Goal: Information Seeking & Learning: Learn about a topic

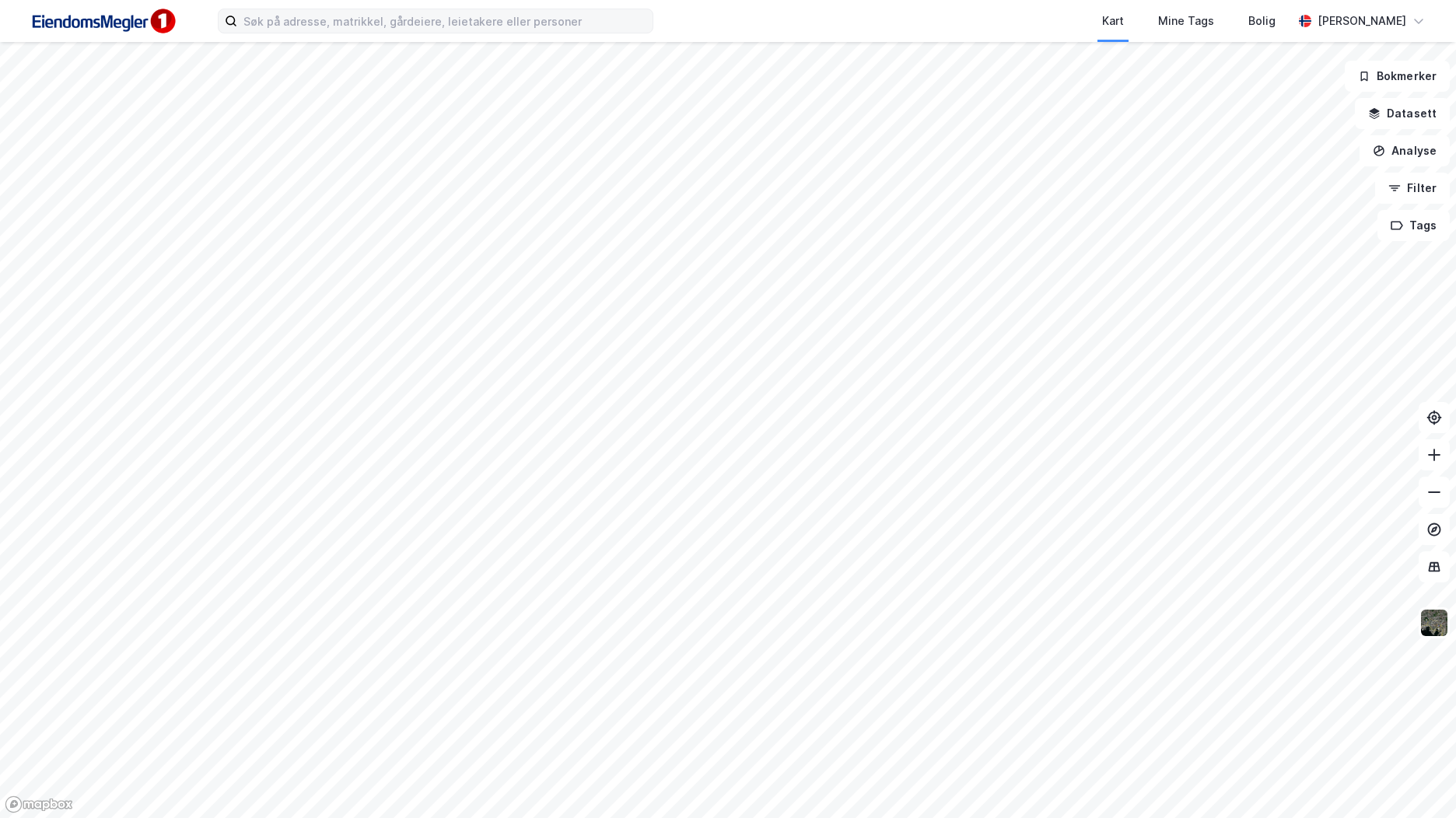
click at [282, 32] on label at bounding box center [435, 20] width 435 height 25
click at [282, 32] on input at bounding box center [445, 20] width 415 height 23
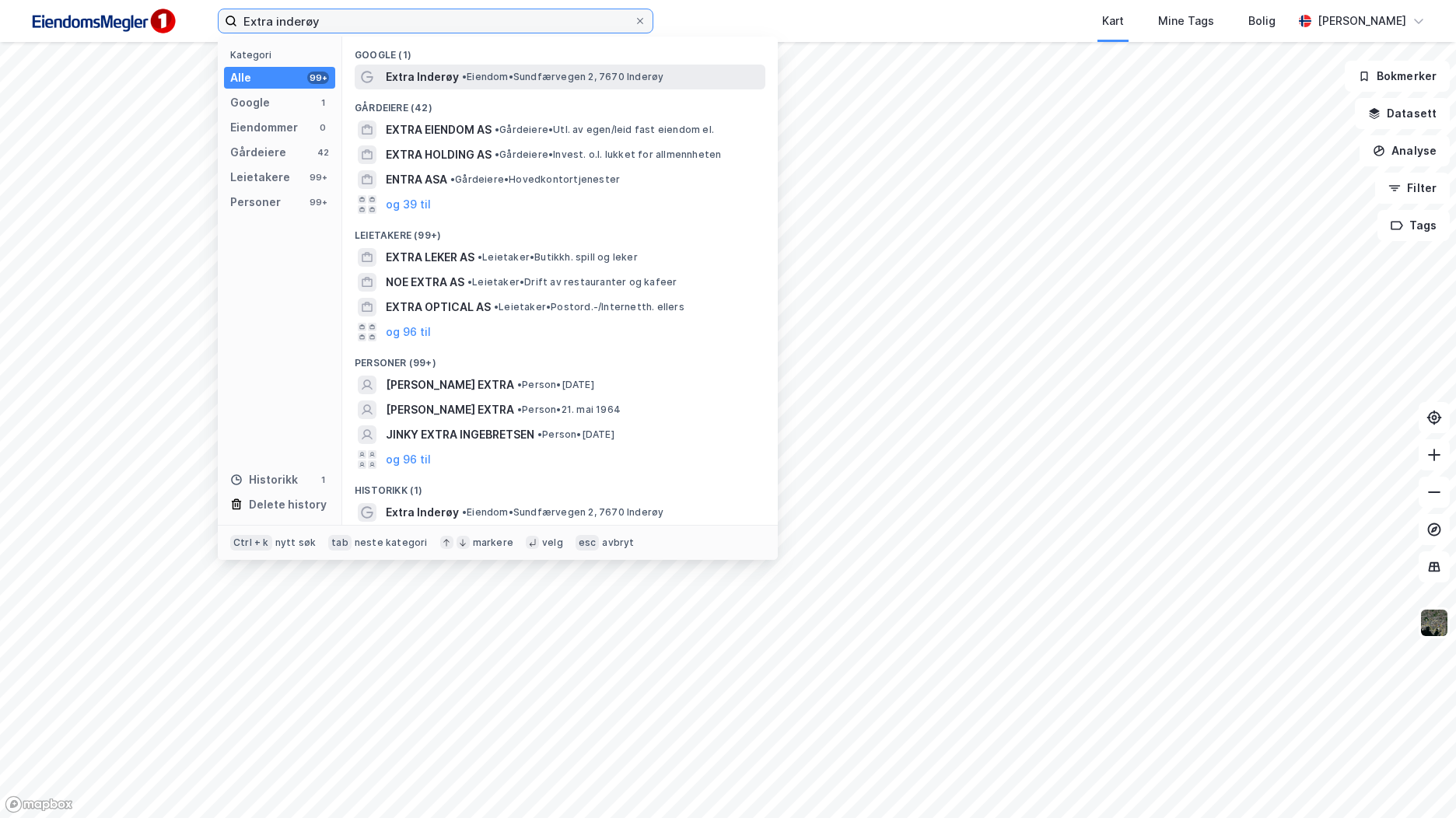
type input "Extra inderøy"
click at [477, 86] on div "Extra Inderøy • Eiendom • Sundfærvegen 2, 7670 Inderøy" at bounding box center [574, 77] width 377 height 19
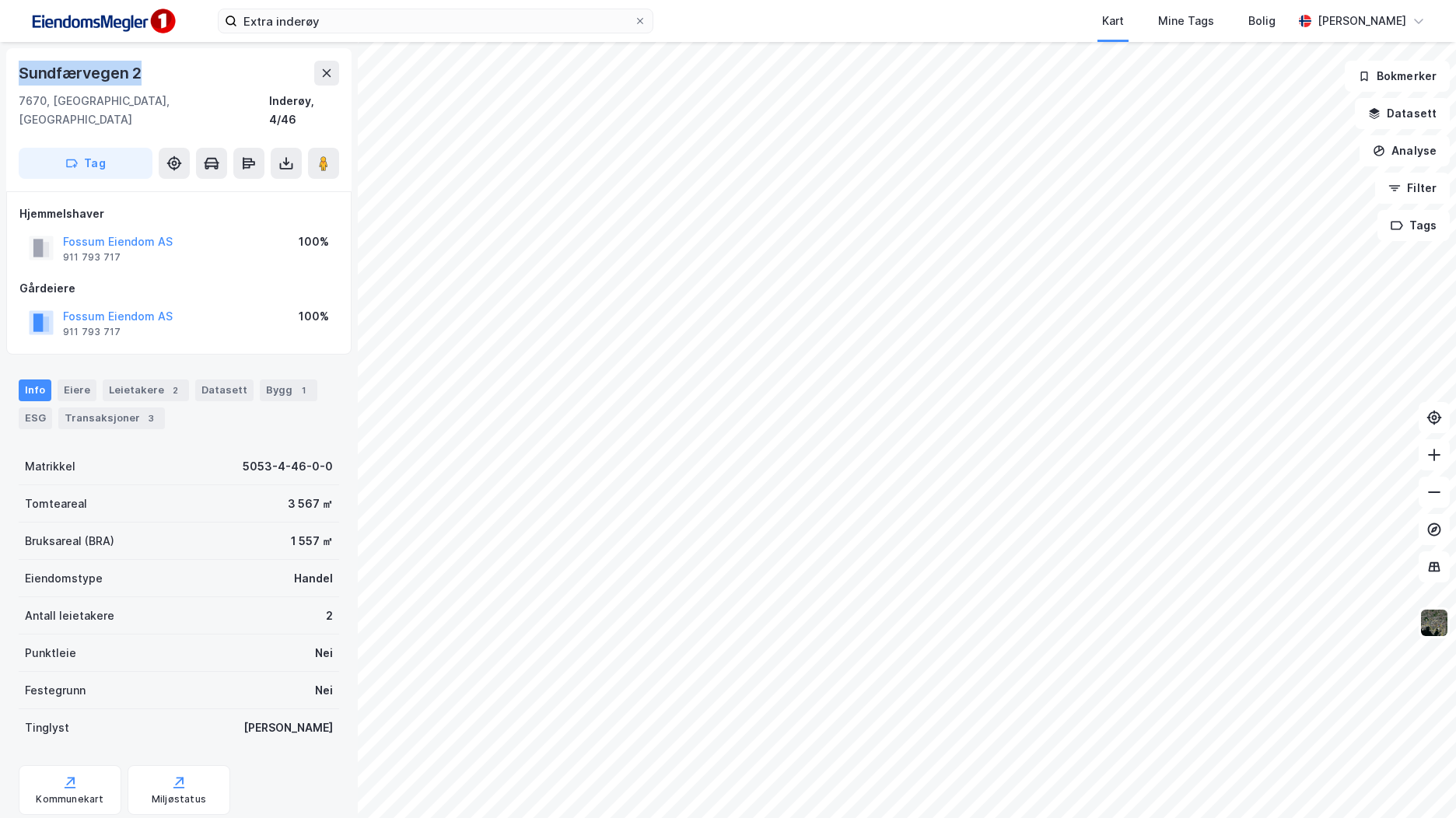
drag, startPoint x: 153, startPoint y: 71, endPoint x: 3, endPoint y: 68, distance: 150.0
click at [3, 68] on div "Sundfærvegen 2 7670, Inderøy, Trøndelag Inderøy, 4/46 Tag Hjemmelshaver Fossum …" at bounding box center [179, 429] width 358 height 776
copy div "Sundfærvegen 2"
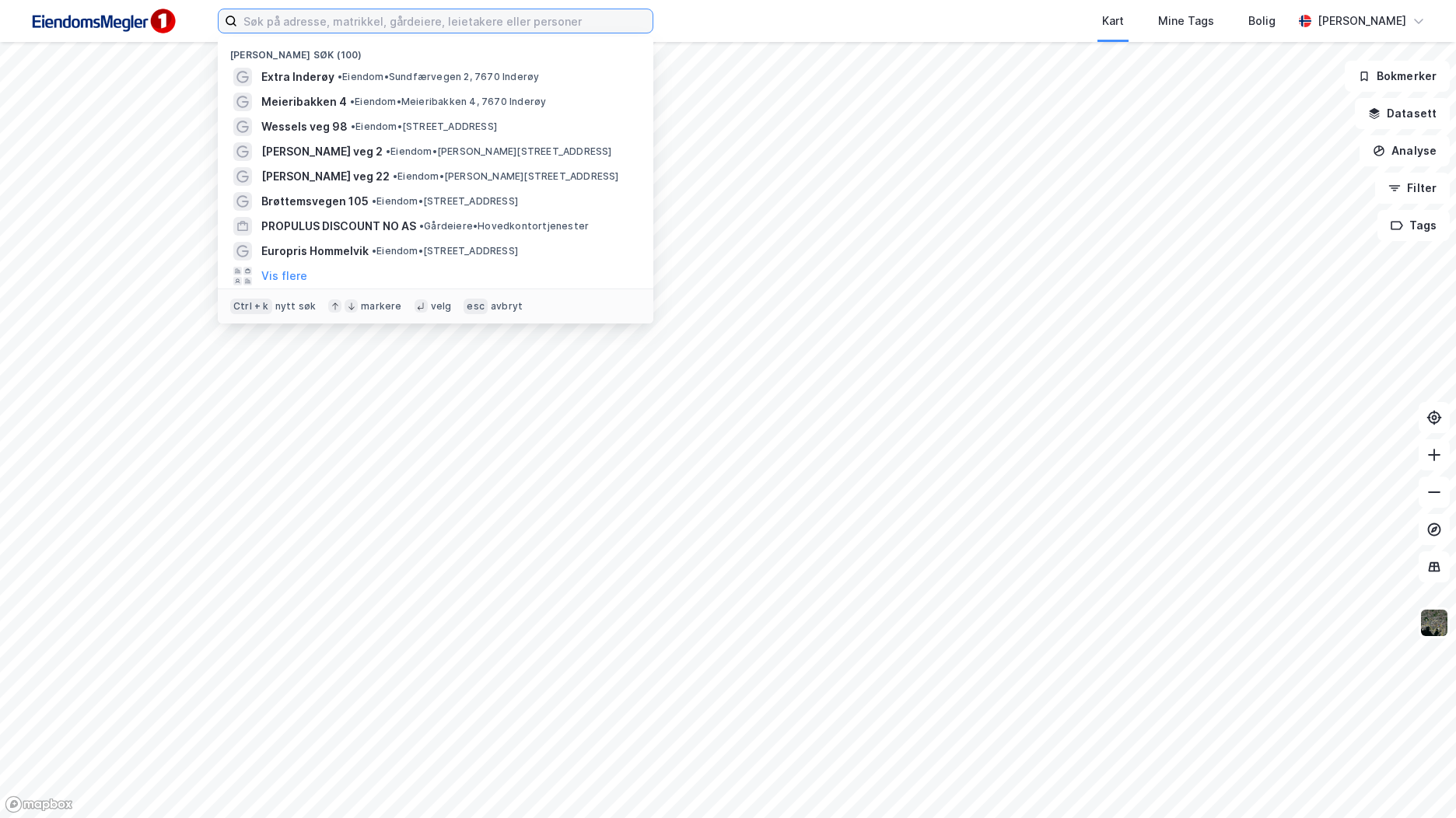
click at [501, 27] on input at bounding box center [445, 20] width 415 height 23
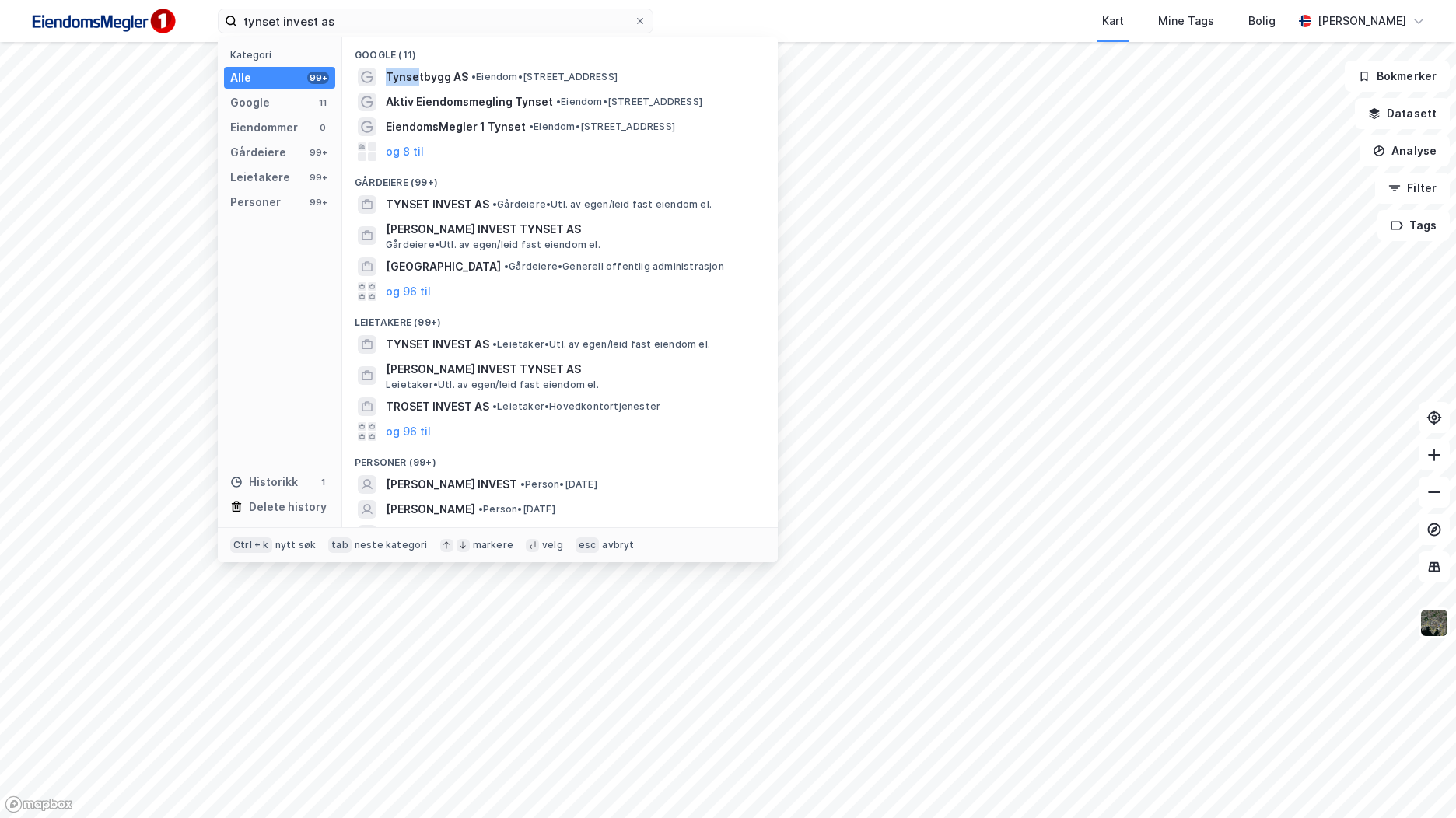
drag, startPoint x: 418, startPoint y: 78, endPoint x: 438, endPoint y: 44, distance: 39.4
click at [438, 44] on div "Google (11) Tynsetbygg AS • Eiendom • [STREET_ADDRESS] • Eiendom • [STREET_ADDR…" at bounding box center [560, 281] width 435 height 491
click at [441, 201] on span "TYNSET INVEST AS" at bounding box center [438, 205] width 104 height 19
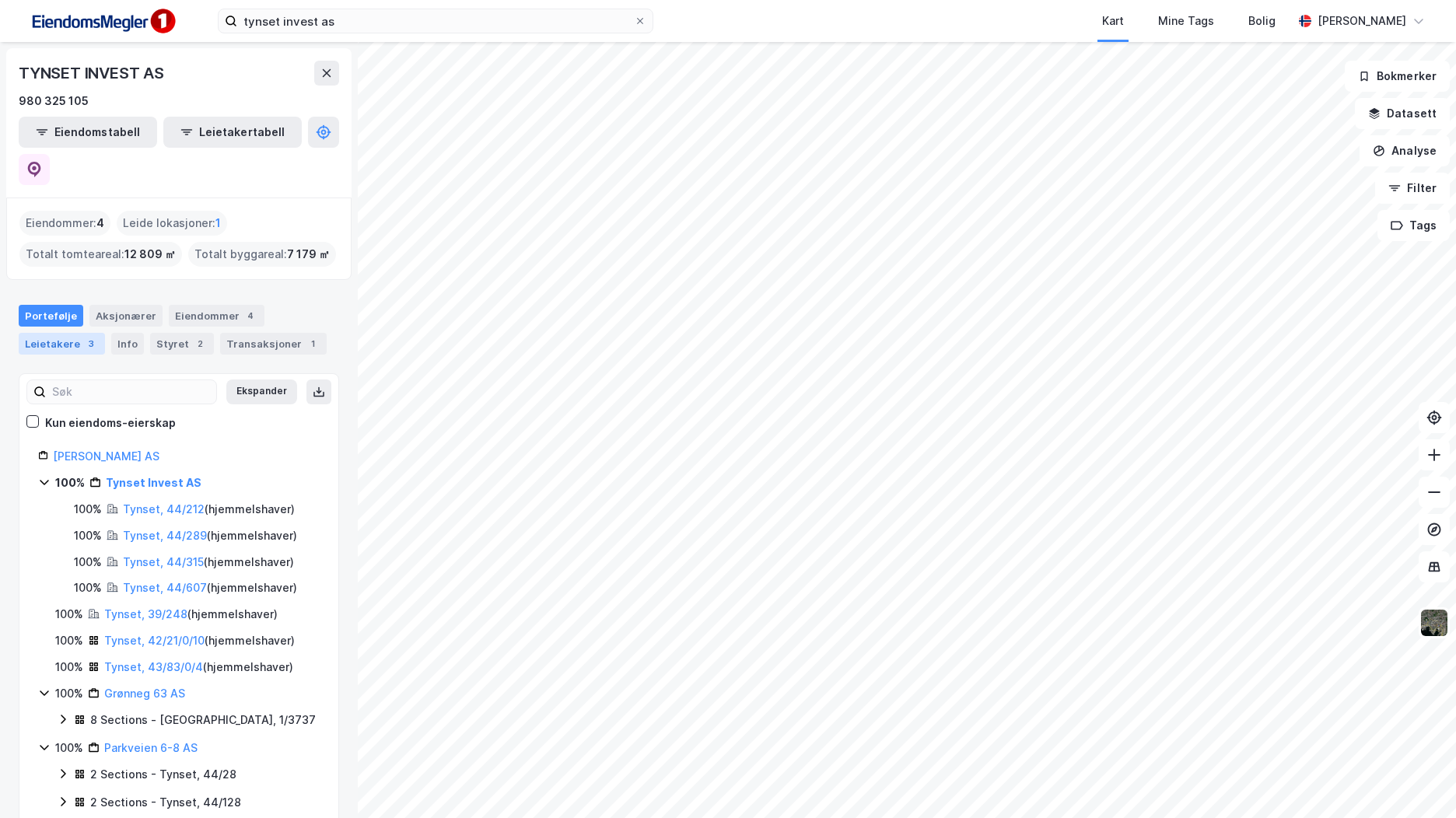
click at [83, 336] on div "3" at bounding box center [91, 344] width 15 height 15
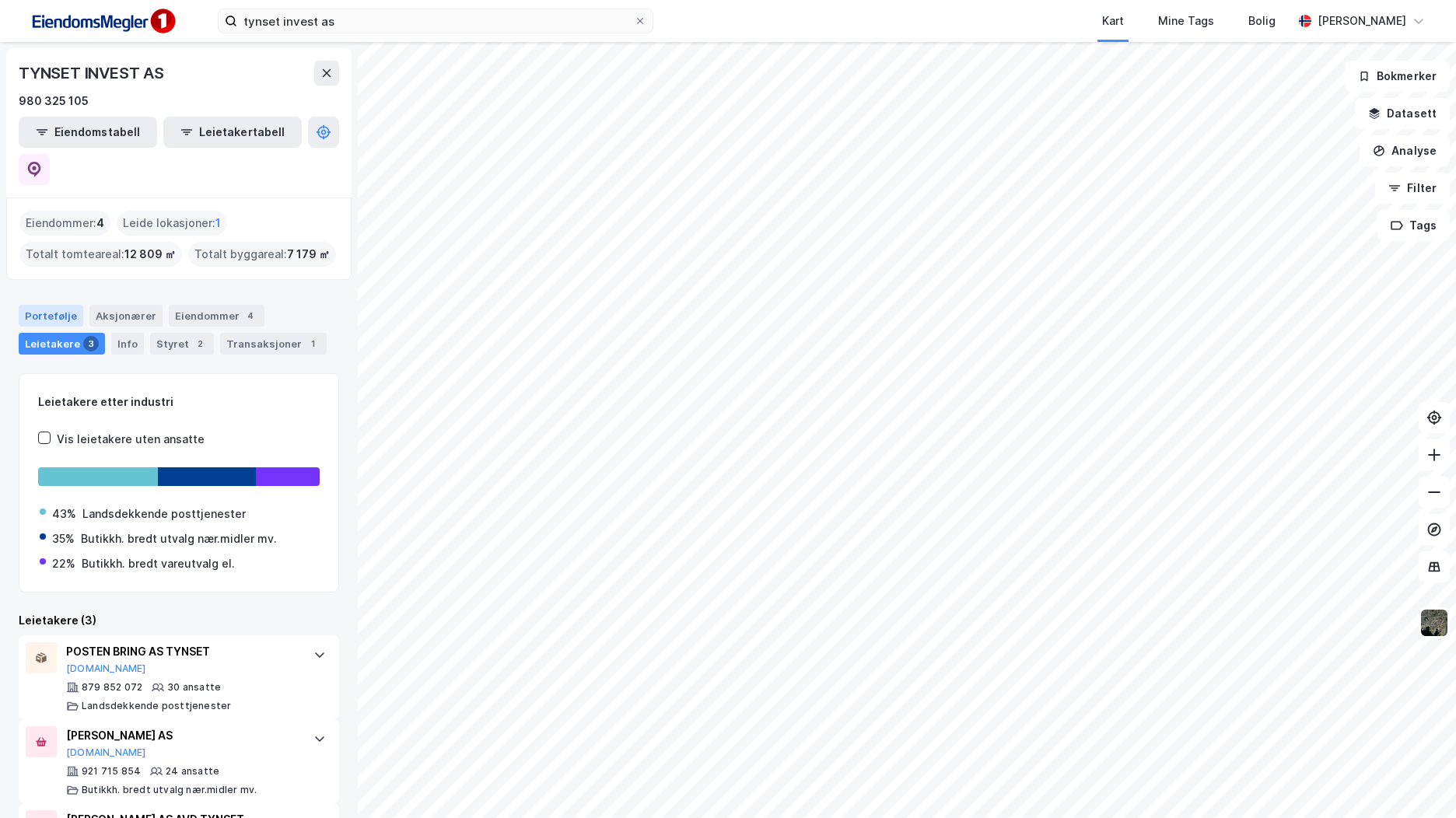
click at [49, 304] on div "Portefølje" at bounding box center [51, 315] width 65 height 22
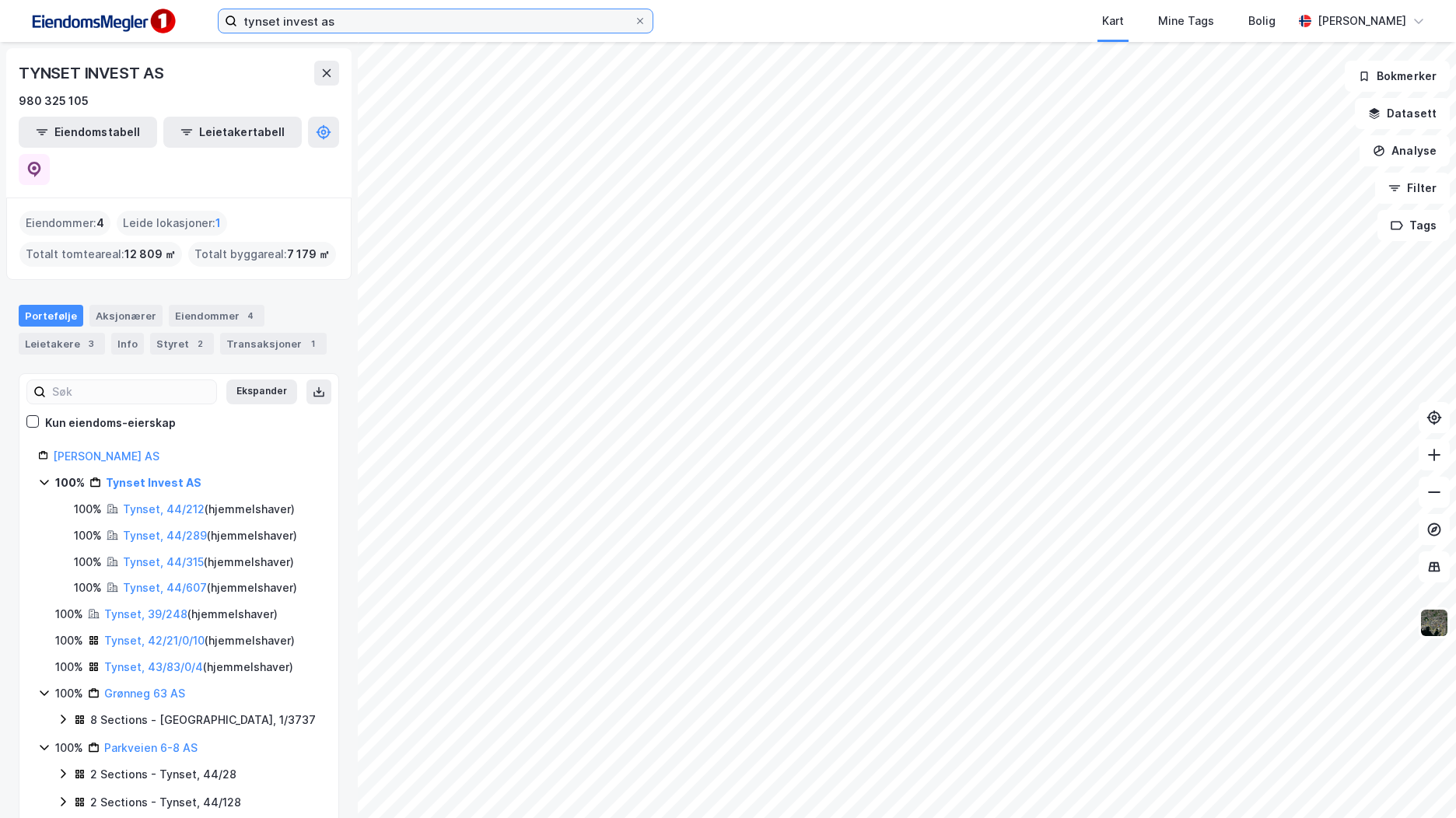
click at [371, 18] on input "tynset invest as" at bounding box center [435, 20] width 396 height 23
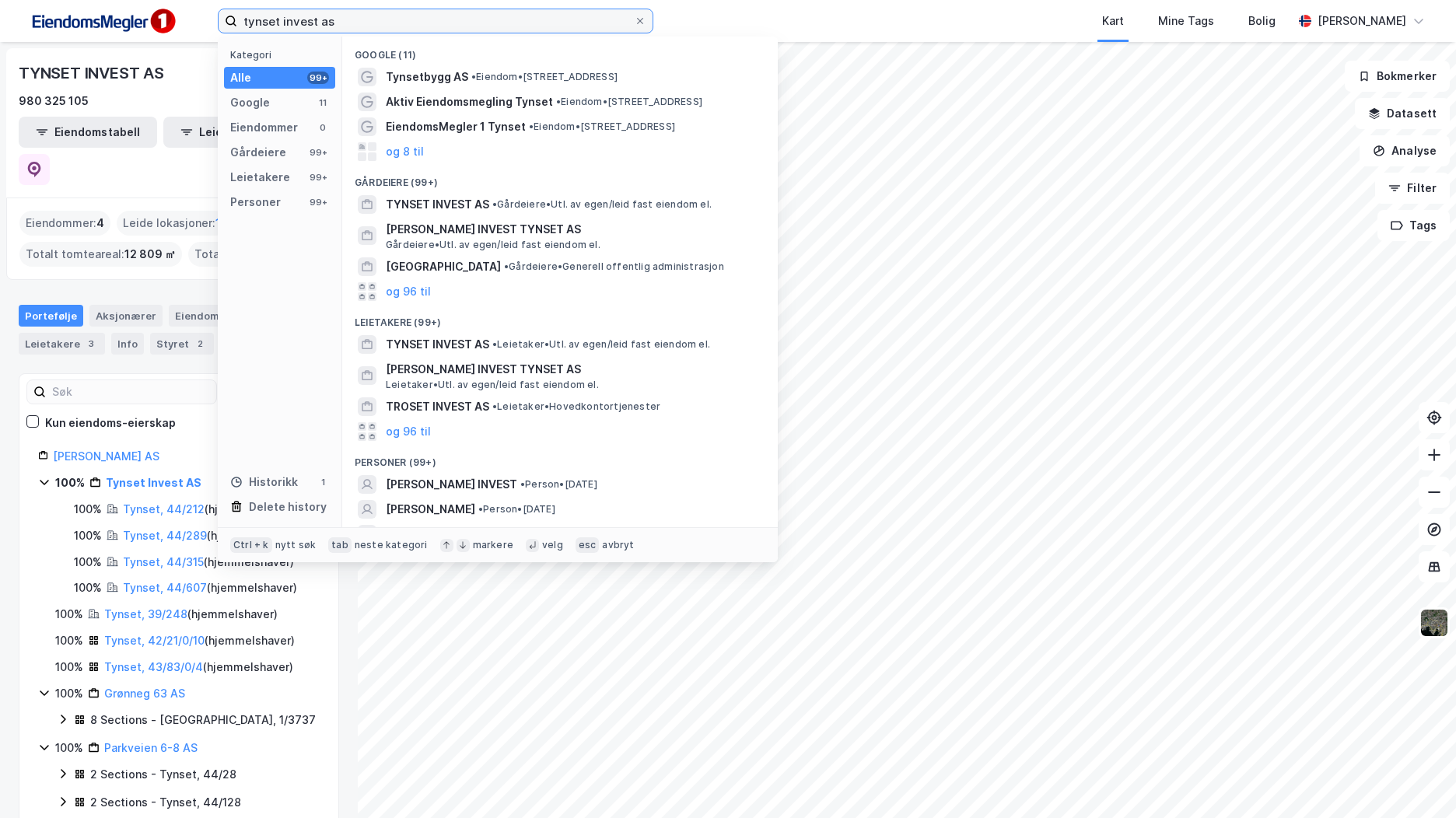
click at [371, 18] on input "tynset invest as" at bounding box center [435, 20] width 396 height 23
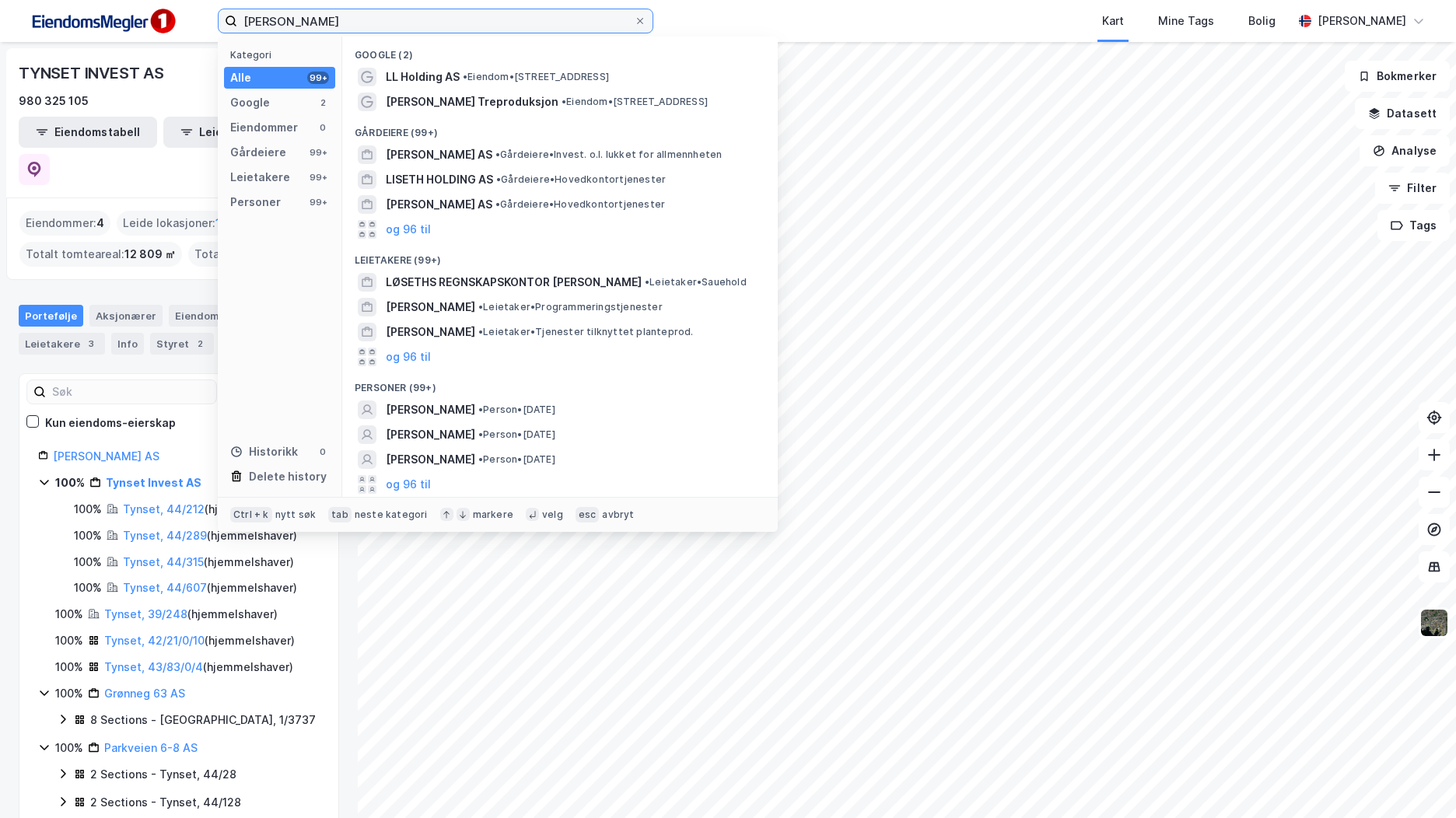
type input "[PERSON_NAME]"
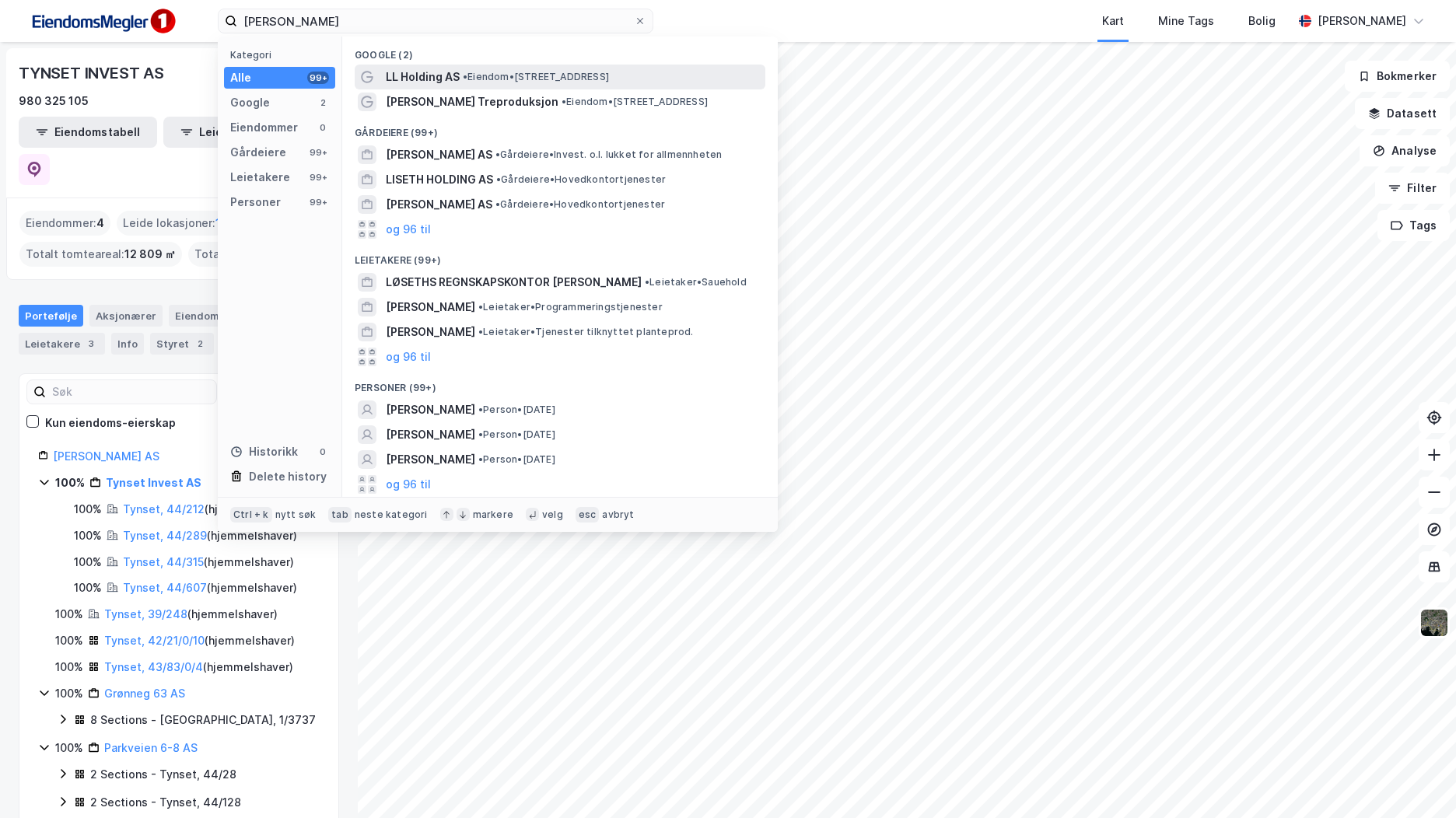
click at [480, 81] on span "• Eiendom • [STREET_ADDRESS]" at bounding box center [536, 77] width 146 height 13
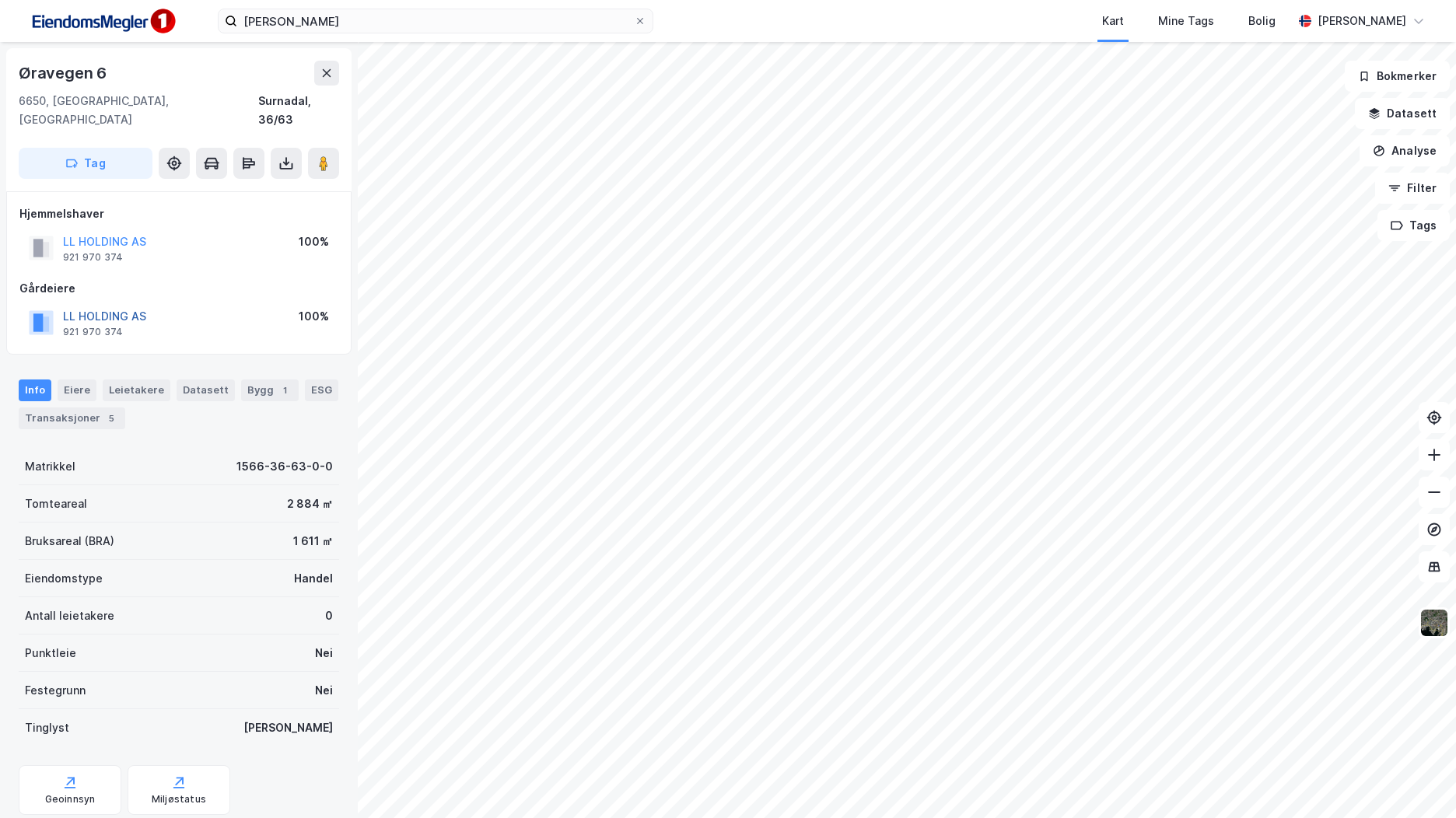
click at [0, 0] on button "LL HOLDING AS" at bounding box center [0, 0] width 0 height 0
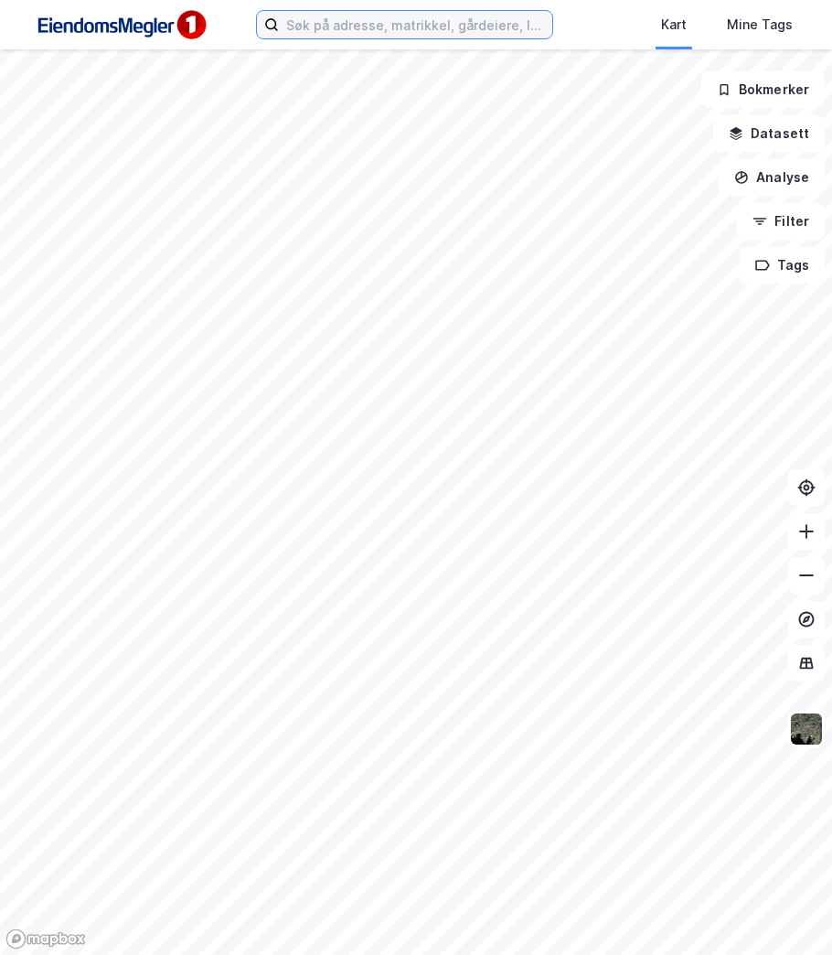
click at [438, 33] on input at bounding box center [415, 24] width 273 height 27
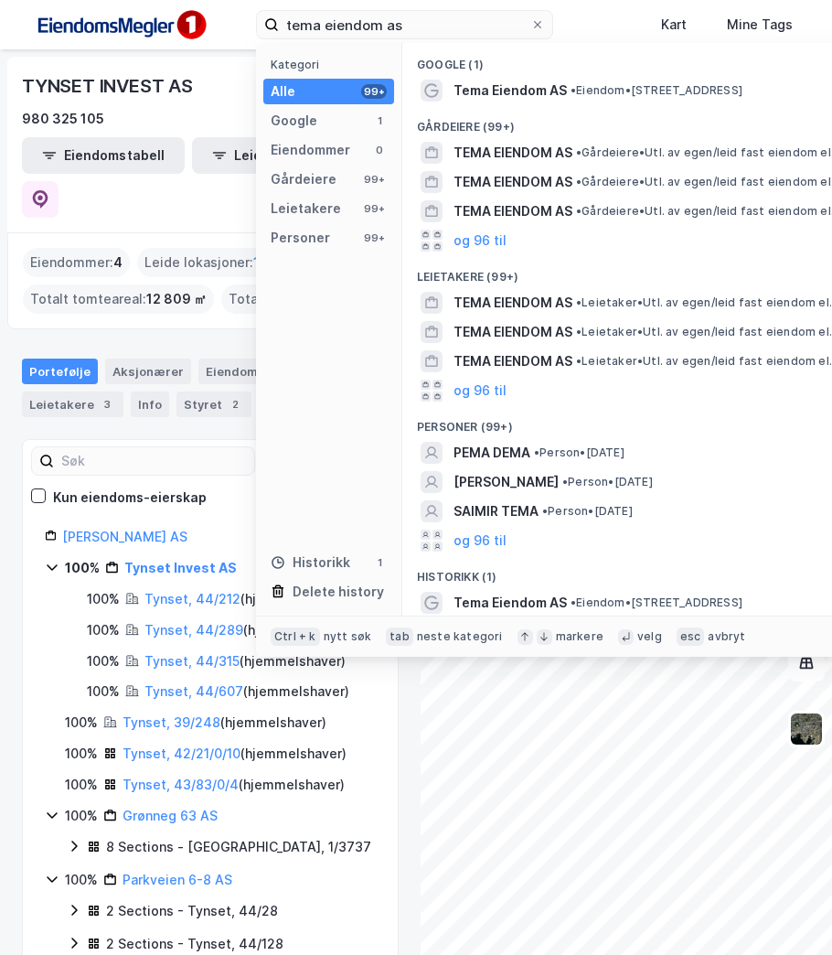
click at [522, 87] on span "Tema Eiendom AS" at bounding box center [510, 91] width 113 height 22
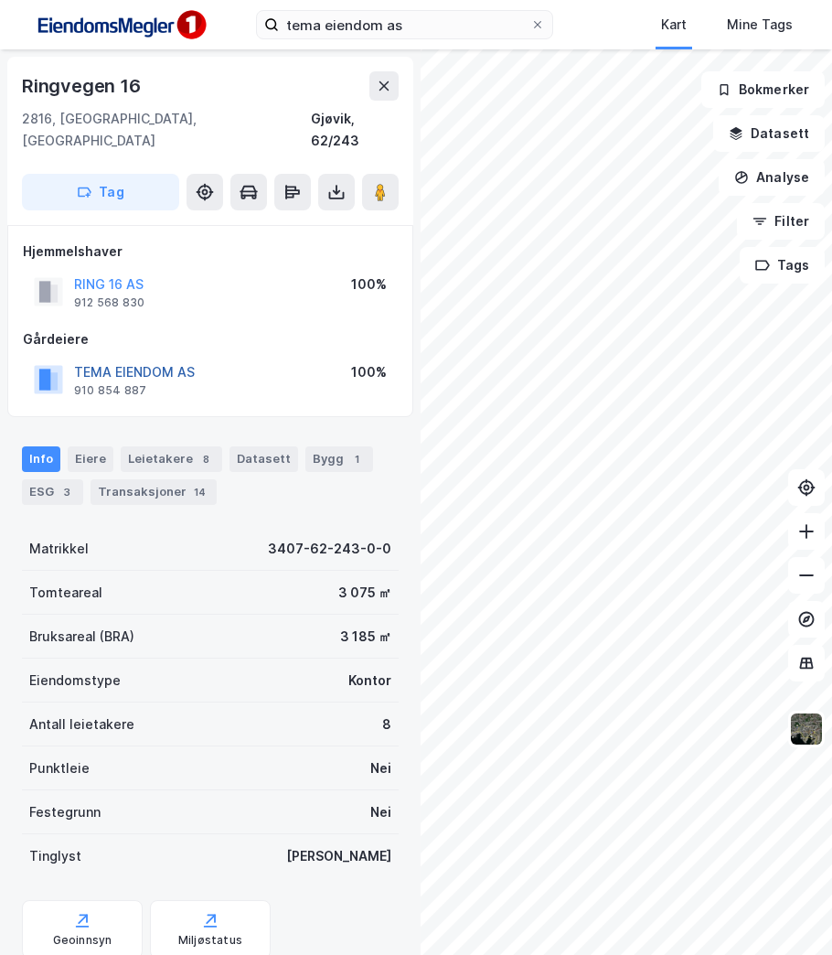
click at [0, 0] on button "TEMA EIENDOM AS" at bounding box center [0, 0] width 0 height 0
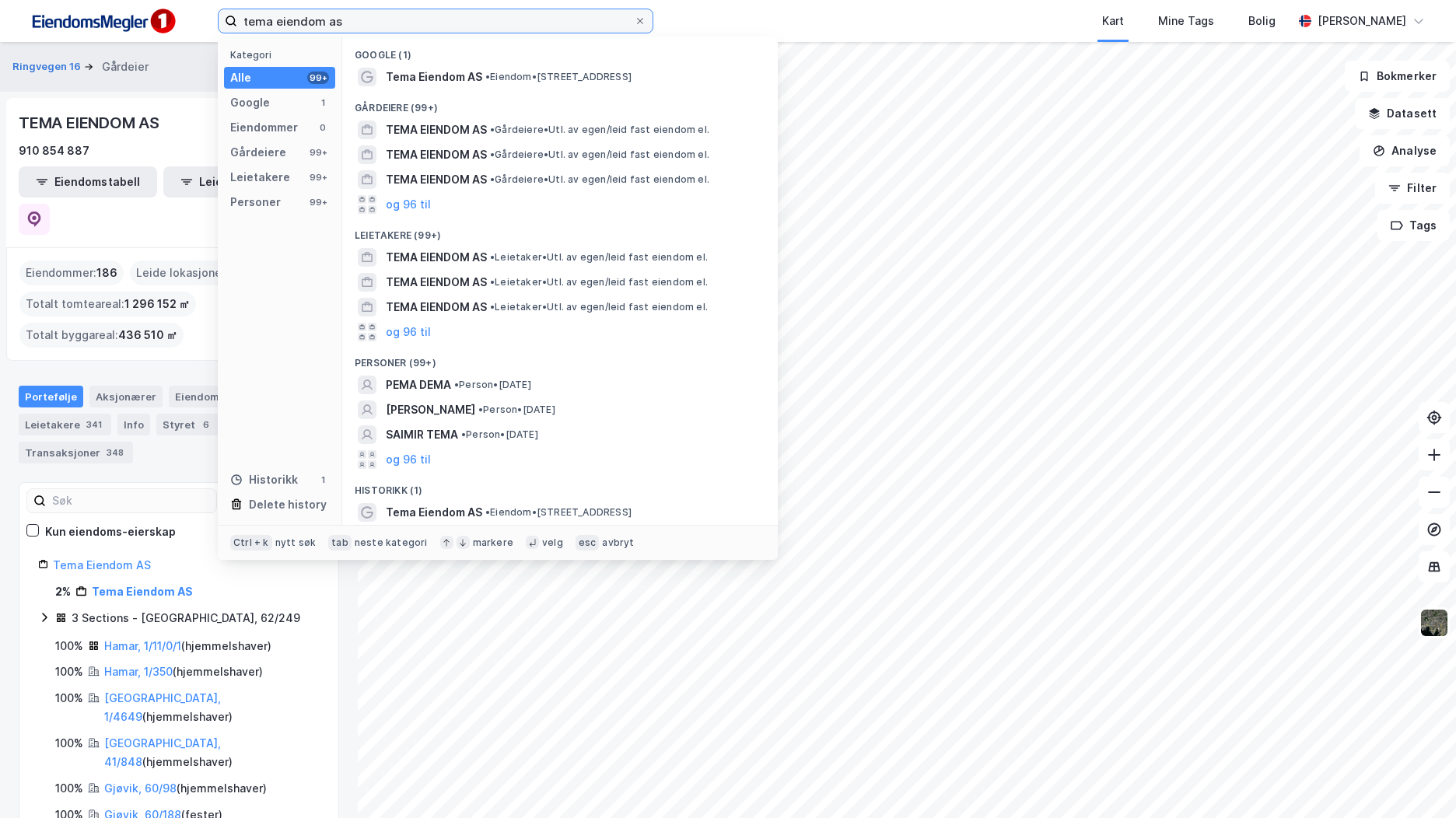
click at [412, 31] on input "tema eiendom as" at bounding box center [435, 20] width 396 height 23
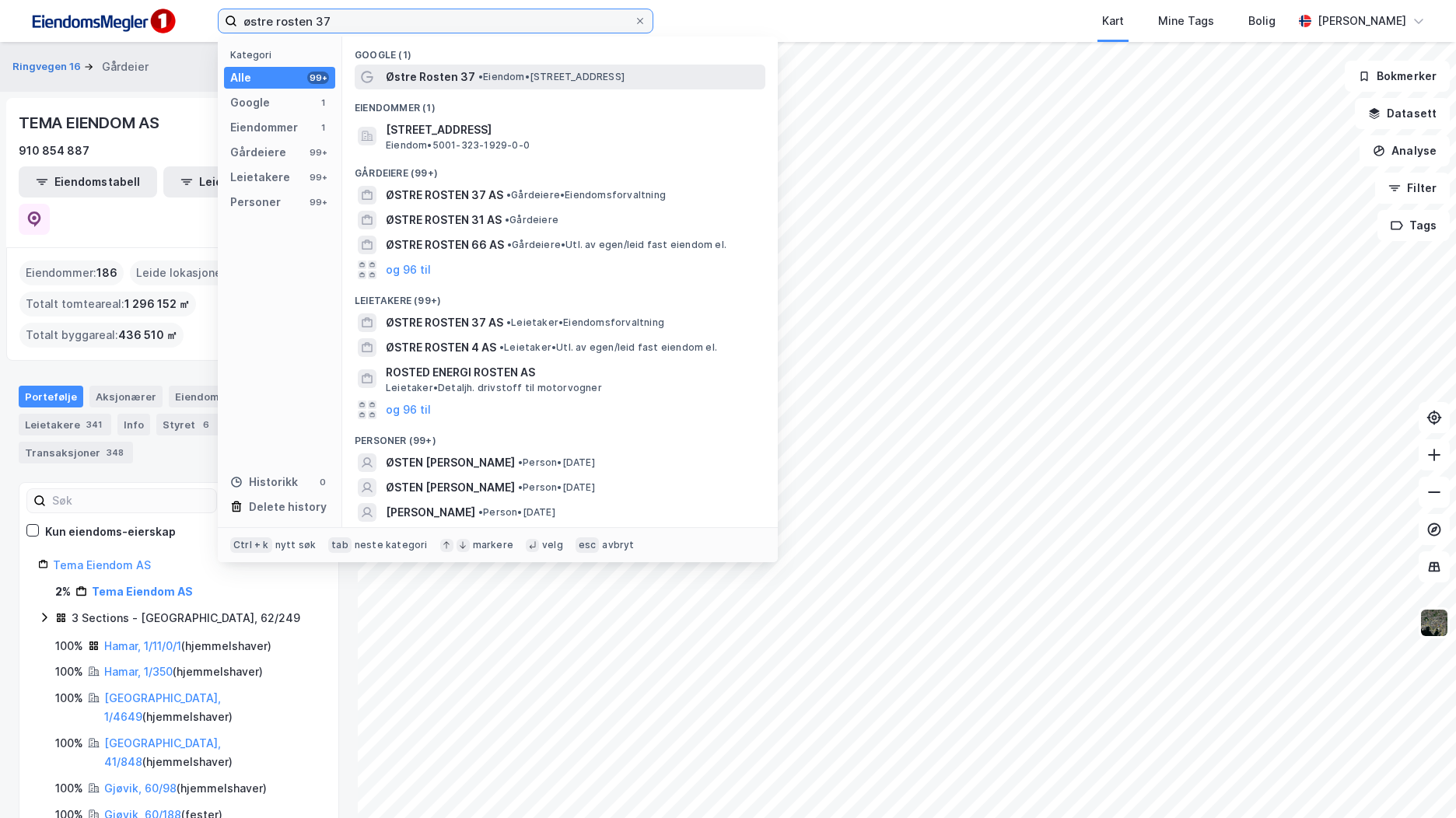
type input "østre rosten 37"
click at [450, 69] on span "Østre Rosten 37" at bounding box center [430, 77] width 89 height 19
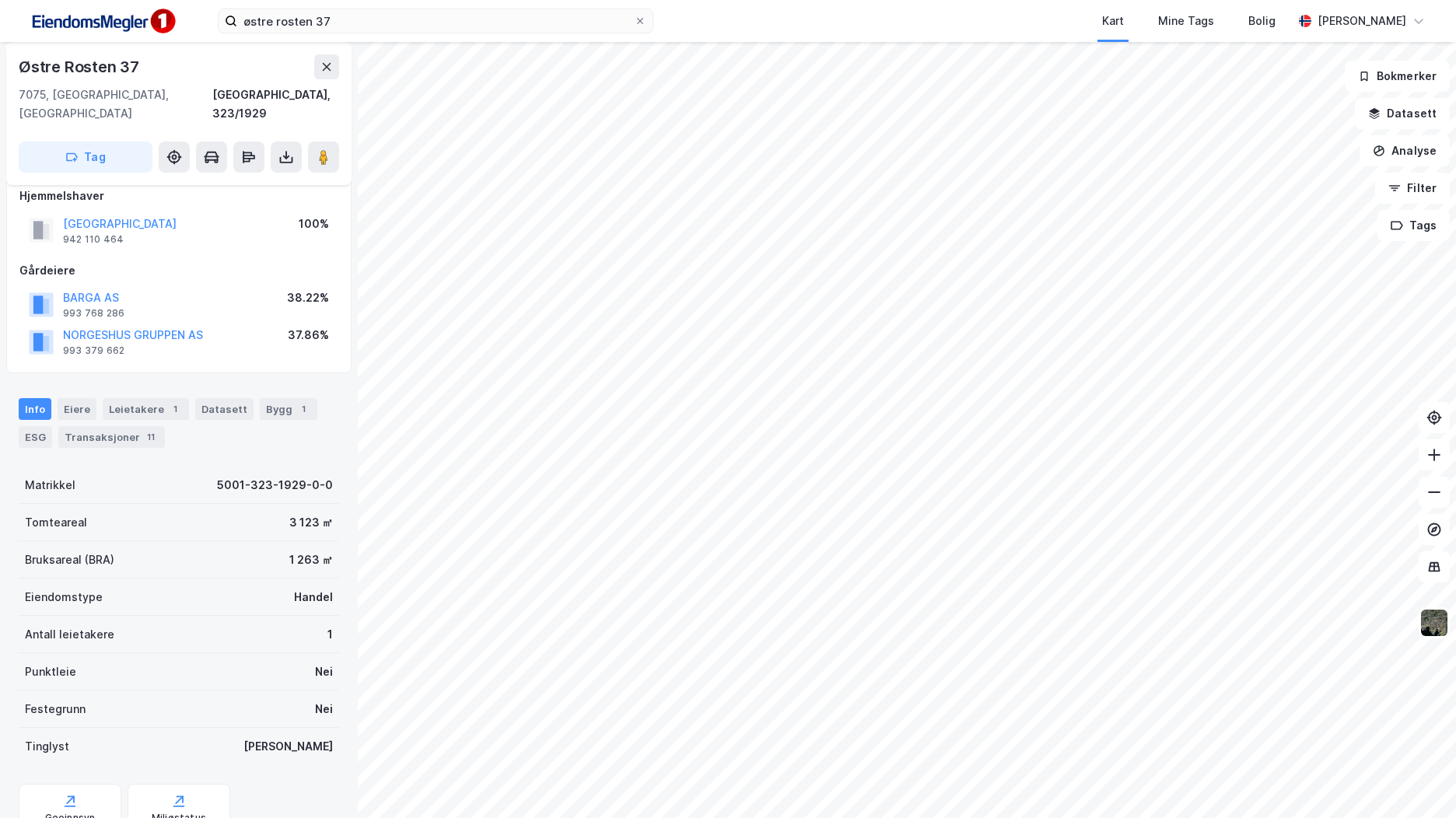
scroll to position [140, 0]
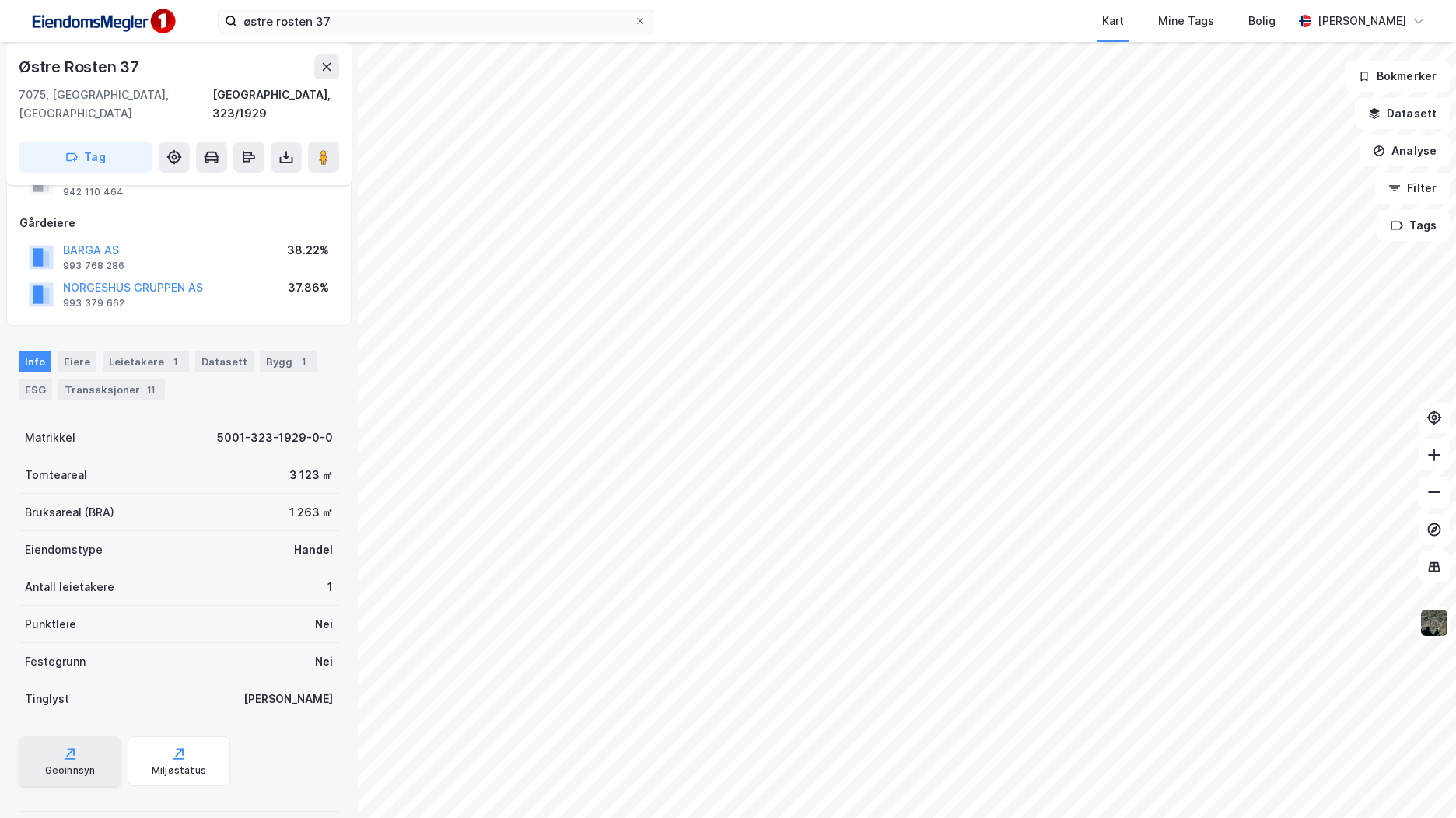
click at [50, 736] on div "Geoinnsyn" at bounding box center [70, 761] width 103 height 50
